Goal: Task Accomplishment & Management: Use online tool/utility

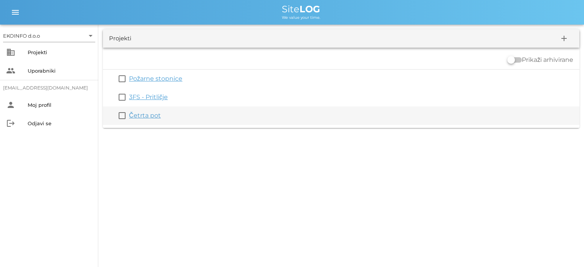
click at [142, 120] on div "Četrta pot" at bounding box center [353, 115] width 448 height 9
click at [142, 119] on div "Četrta pot" at bounding box center [353, 115] width 448 height 9
click at [143, 118] on link "Četrta pot" at bounding box center [145, 115] width 32 height 7
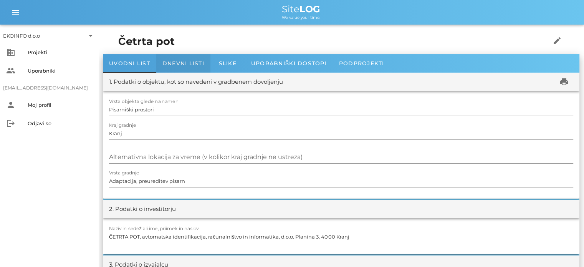
click at [182, 66] on div "Dnevni listi" at bounding box center [183, 63] width 54 height 18
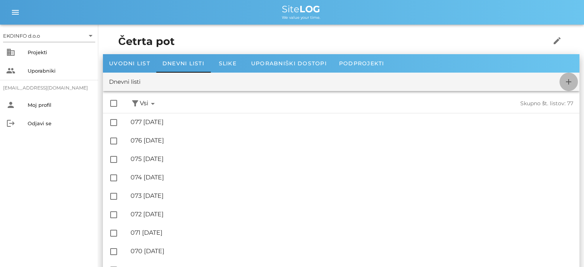
click at [569, 83] on icon "add" at bounding box center [568, 81] width 9 height 9
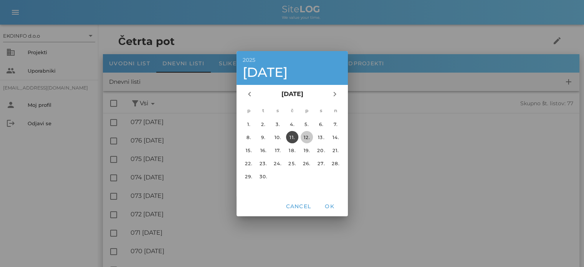
click at [306, 138] on div "12." at bounding box center [306, 137] width 12 height 6
click at [329, 203] on span "OK" at bounding box center [329, 206] width 18 height 7
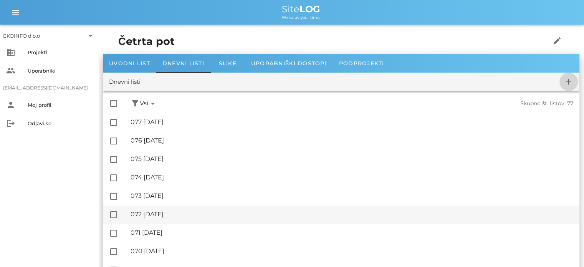
checkbox input "false"
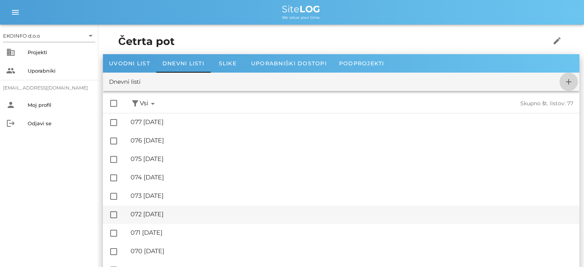
checkbox input "false"
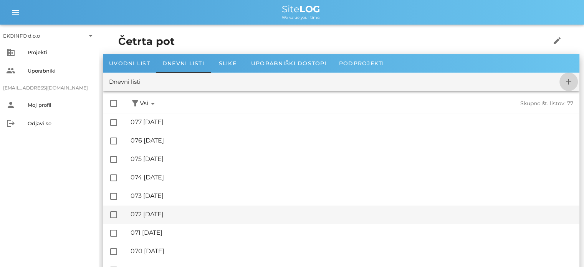
checkbox input "false"
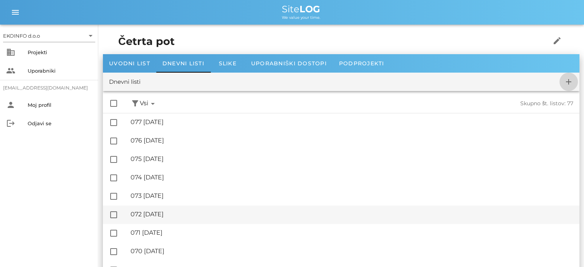
checkbox input "false"
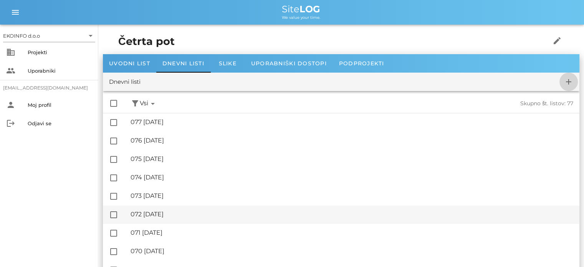
checkbox input "false"
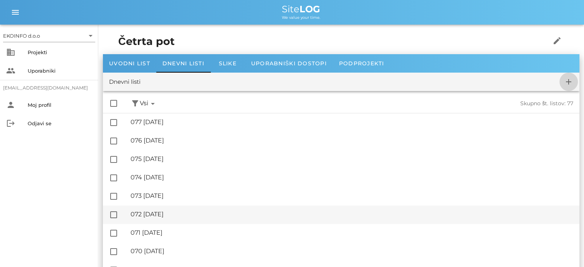
checkbox input "false"
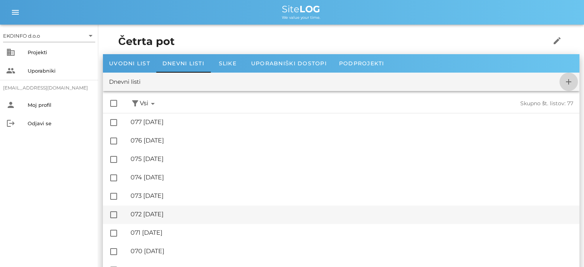
checkbox input "false"
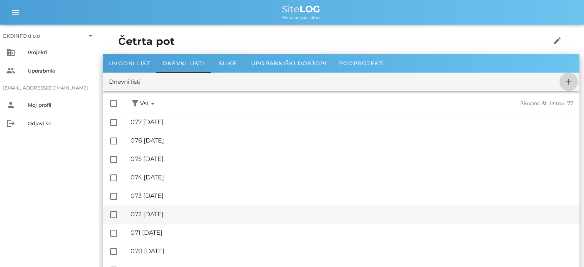
checkbox input "false"
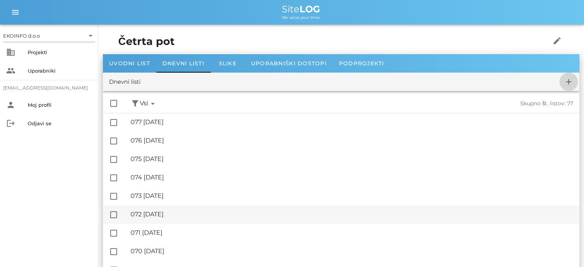
checkbox input "false"
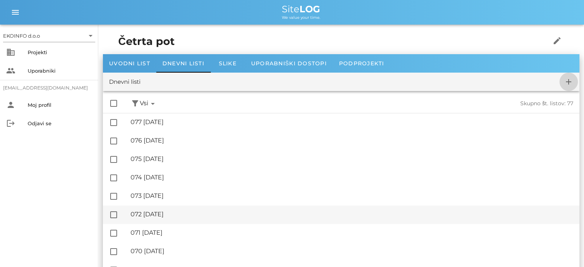
checkbox input "false"
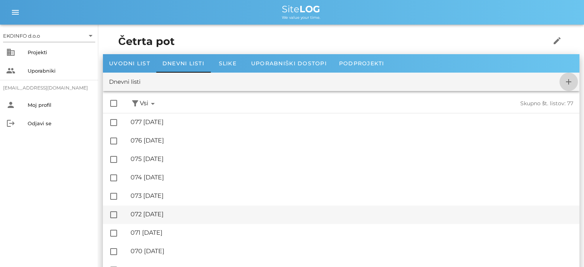
checkbox input "false"
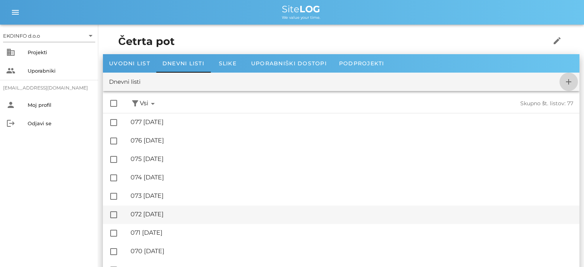
checkbox input "false"
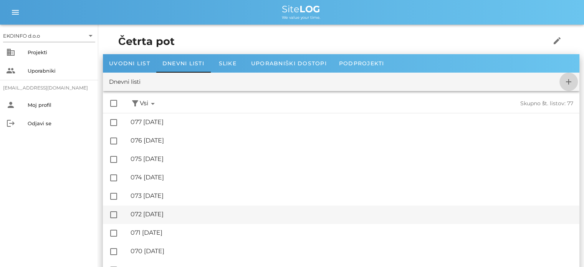
checkbox input "false"
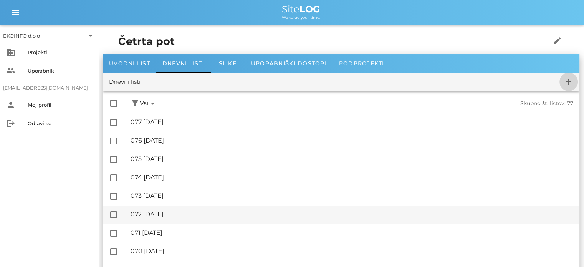
checkbox input "false"
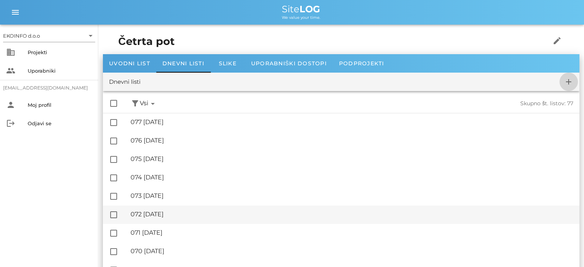
checkbox input "false"
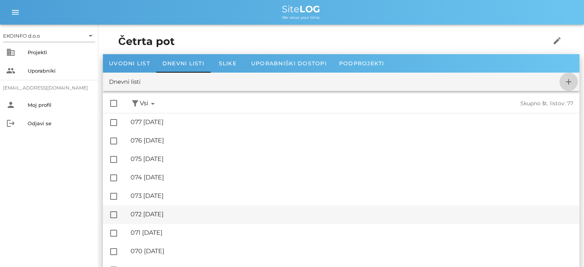
checkbox input "false"
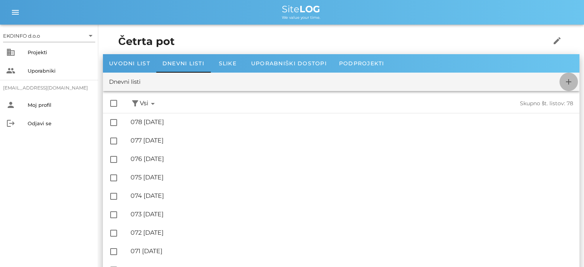
click at [562, 84] on span "add" at bounding box center [569, 81] width 18 height 9
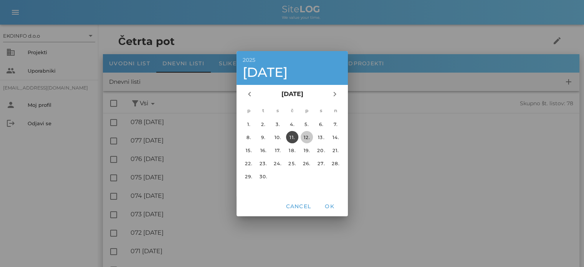
click at [305, 135] on div "12." at bounding box center [306, 137] width 12 height 6
click at [329, 207] on span "OK" at bounding box center [329, 206] width 18 height 7
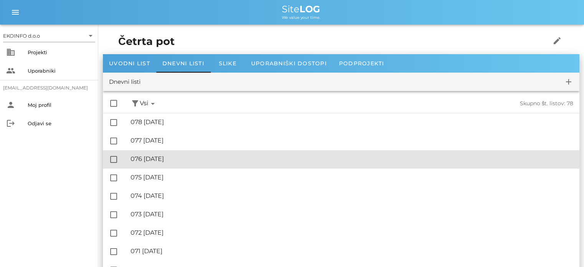
click at [166, 161] on div "🔏 076 [DATE]" at bounding box center [352, 158] width 443 height 7
